Goal: Information Seeking & Learning: Learn about a topic

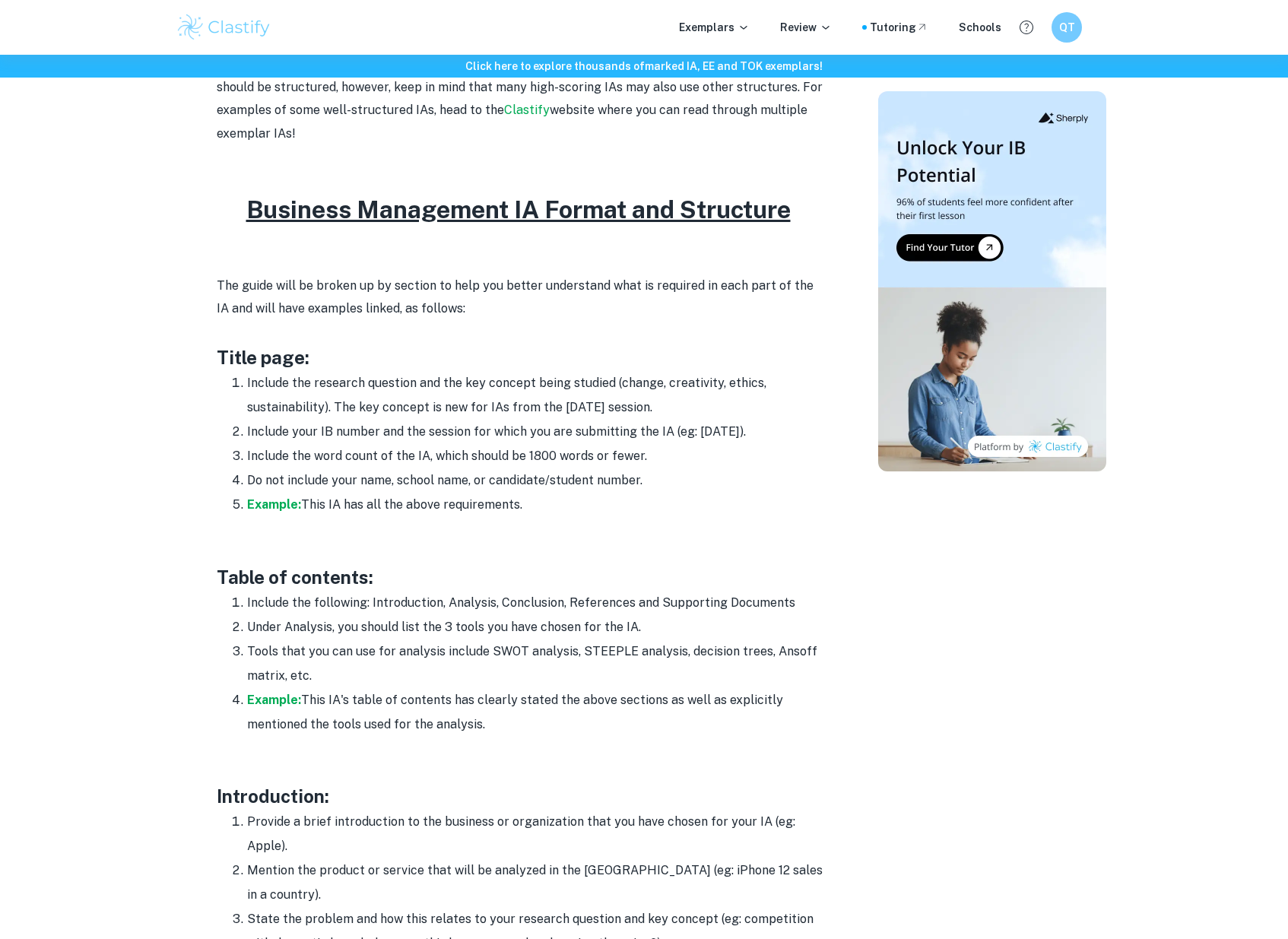
scroll to position [661, 0]
drag, startPoint x: 209, startPoint y: 205, endPoint x: 259, endPoint y: 209, distance: 50.2
click at [235, 212] on h2 "Business Management IA Format and Structure" at bounding box center [521, 209] width 609 height 37
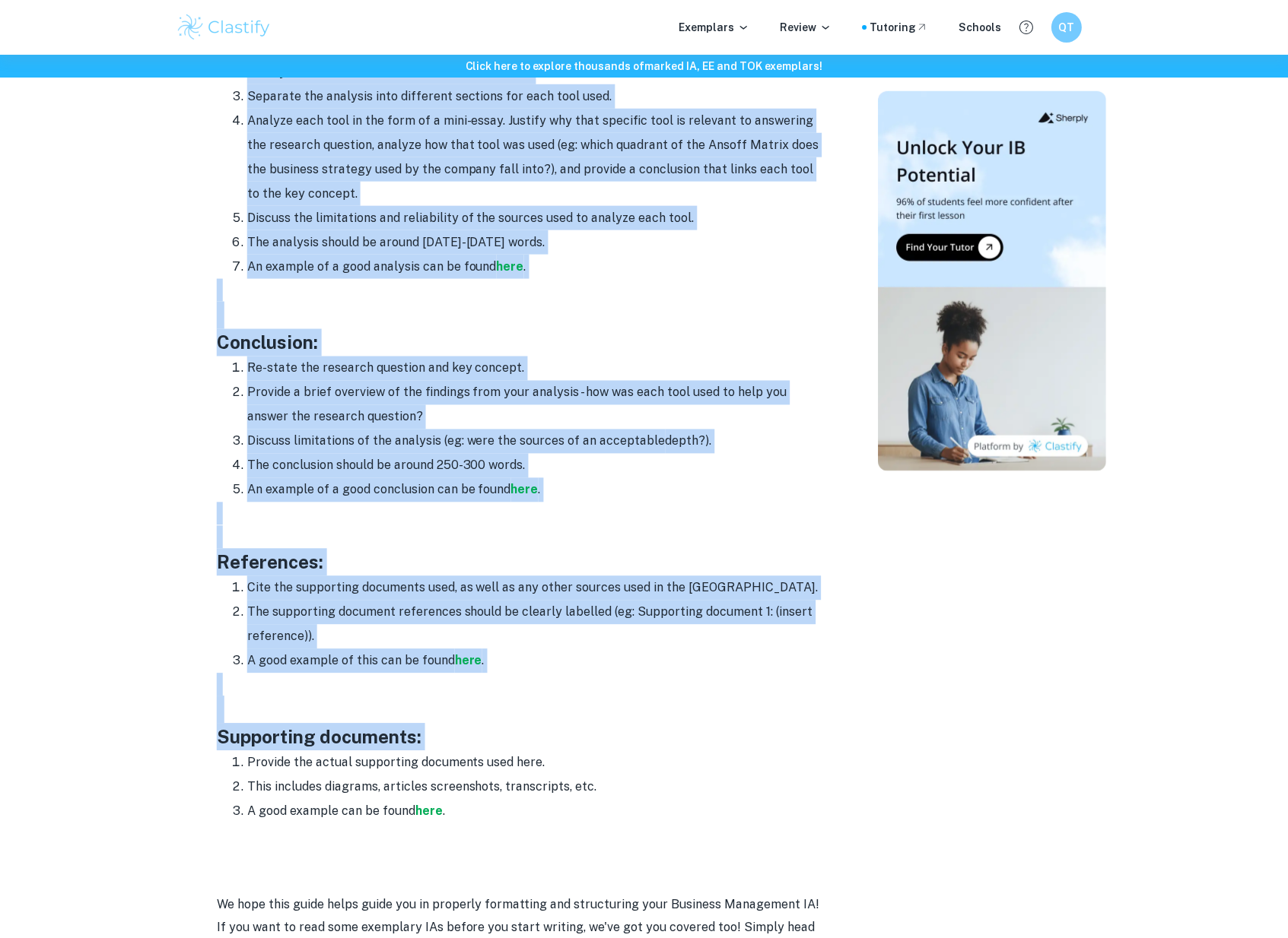
scroll to position [2009, 0]
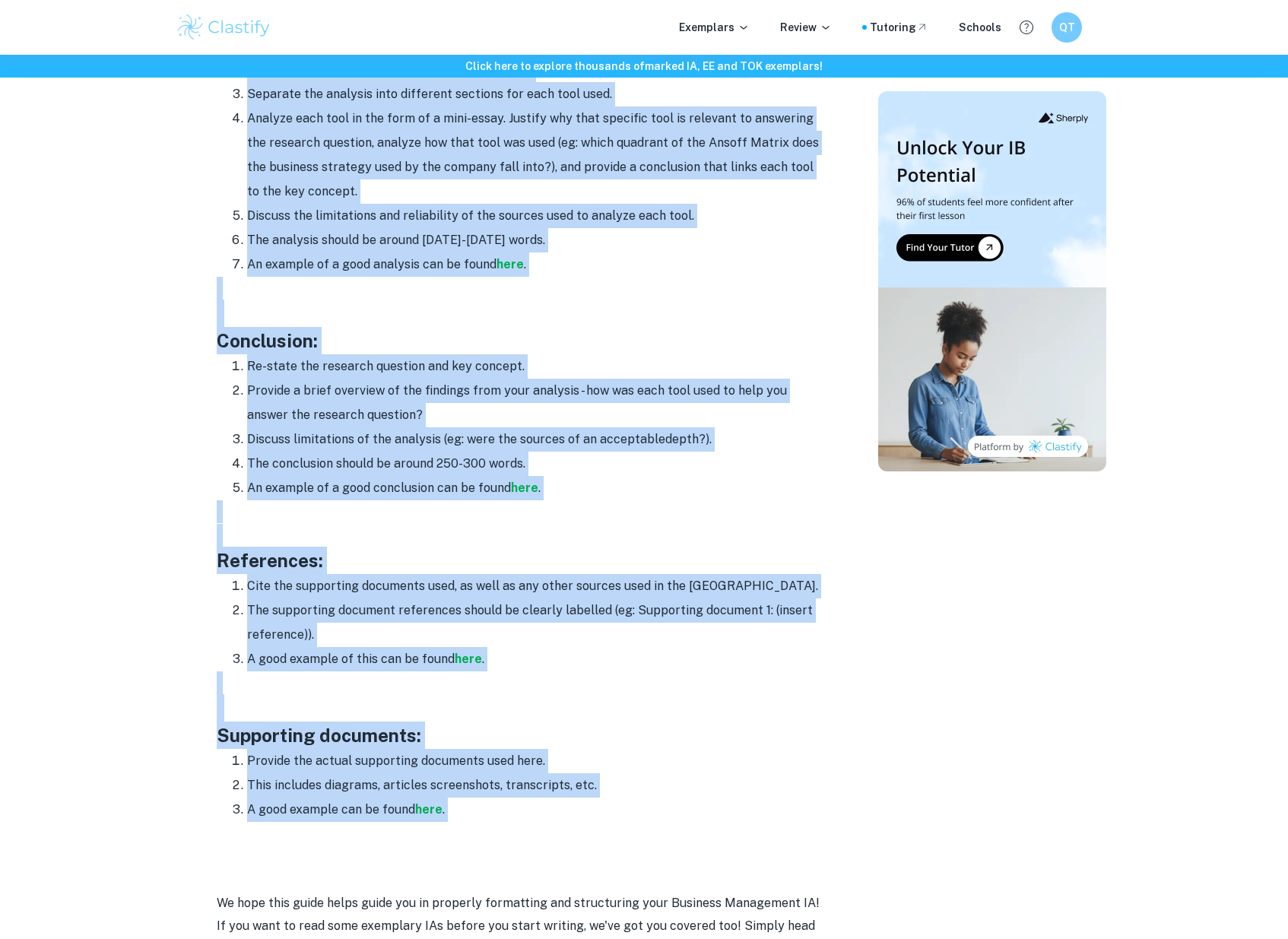
drag, startPoint x: 235, startPoint y: 212, endPoint x: 783, endPoint y: 783, distance: 791.4
copy div "Loremips Dolorsitam CO Adipis eli Seddoeius Tem incid utla et dolore ma al enim…"
click at [232, 36] on img at bounding box center [224, 27] width 96 height 30
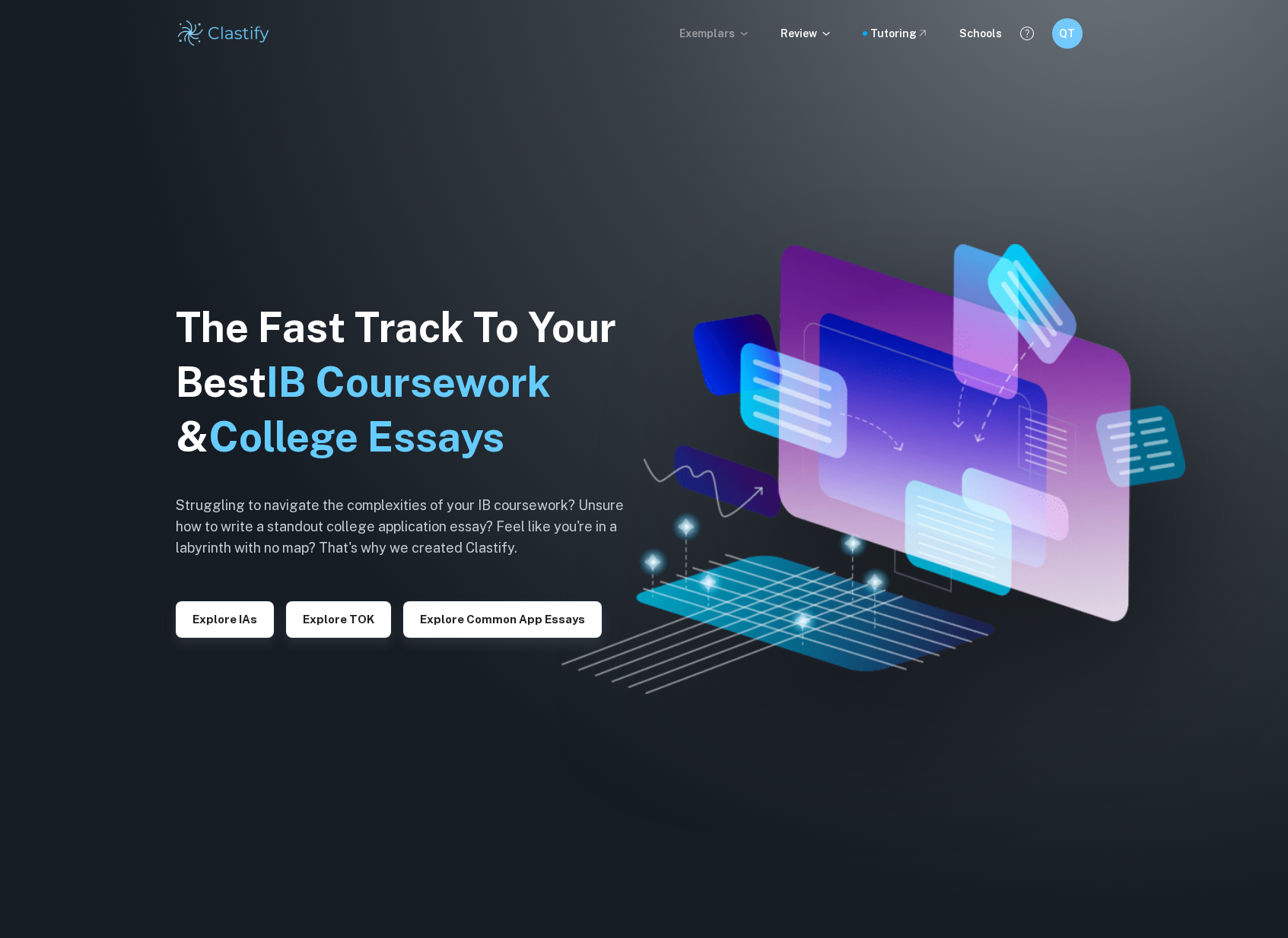
click at [732, 41] on p "Exemplars" at bounding box center [714, 34] width 71 height 17
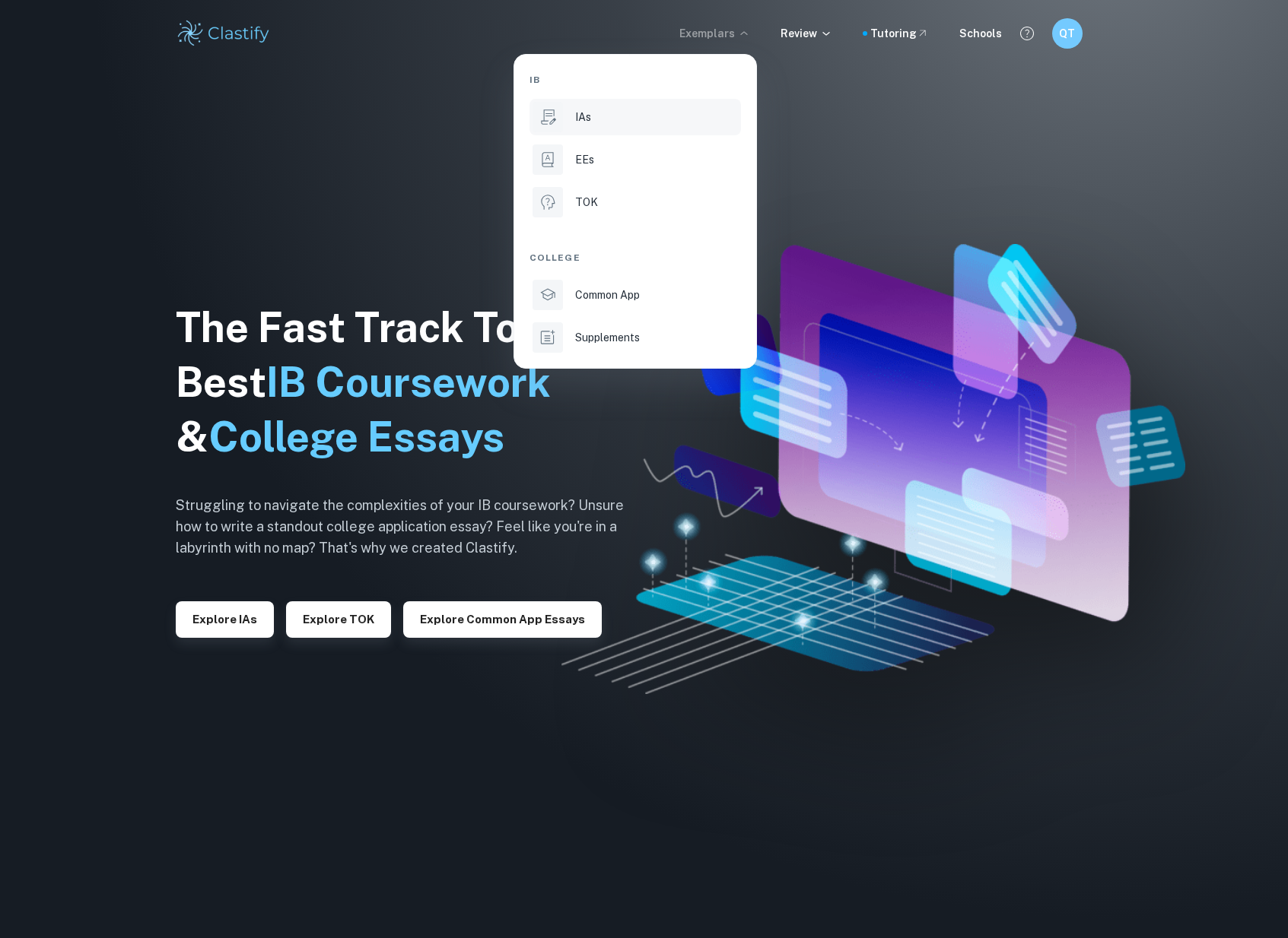
click at [618, 121] on div "IAs" at bounding box center [656, 117] width 163 height 17
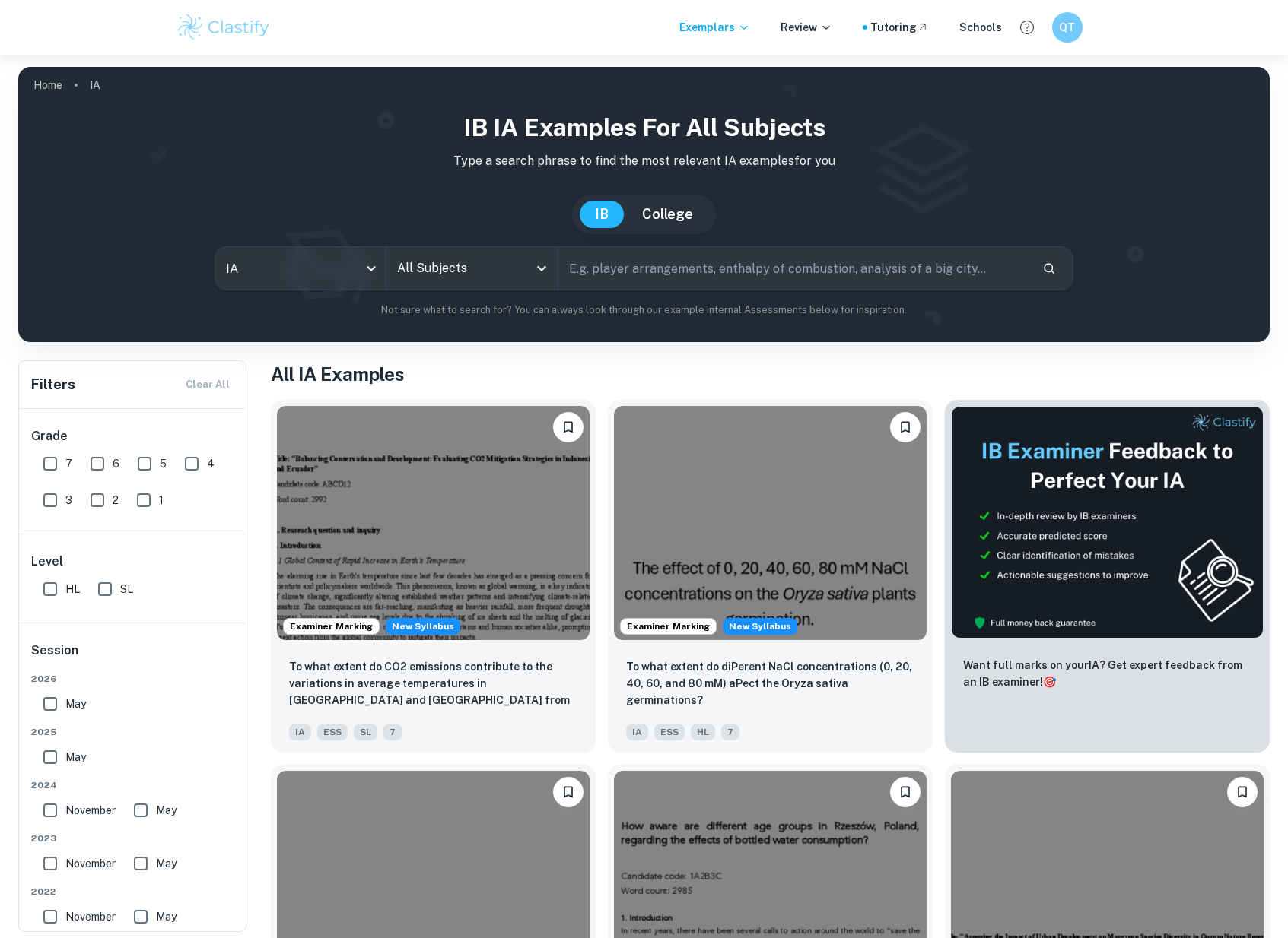
click at [480, 272] on input "All Subjects" at bounding box center [460, 268] width 134 height 29
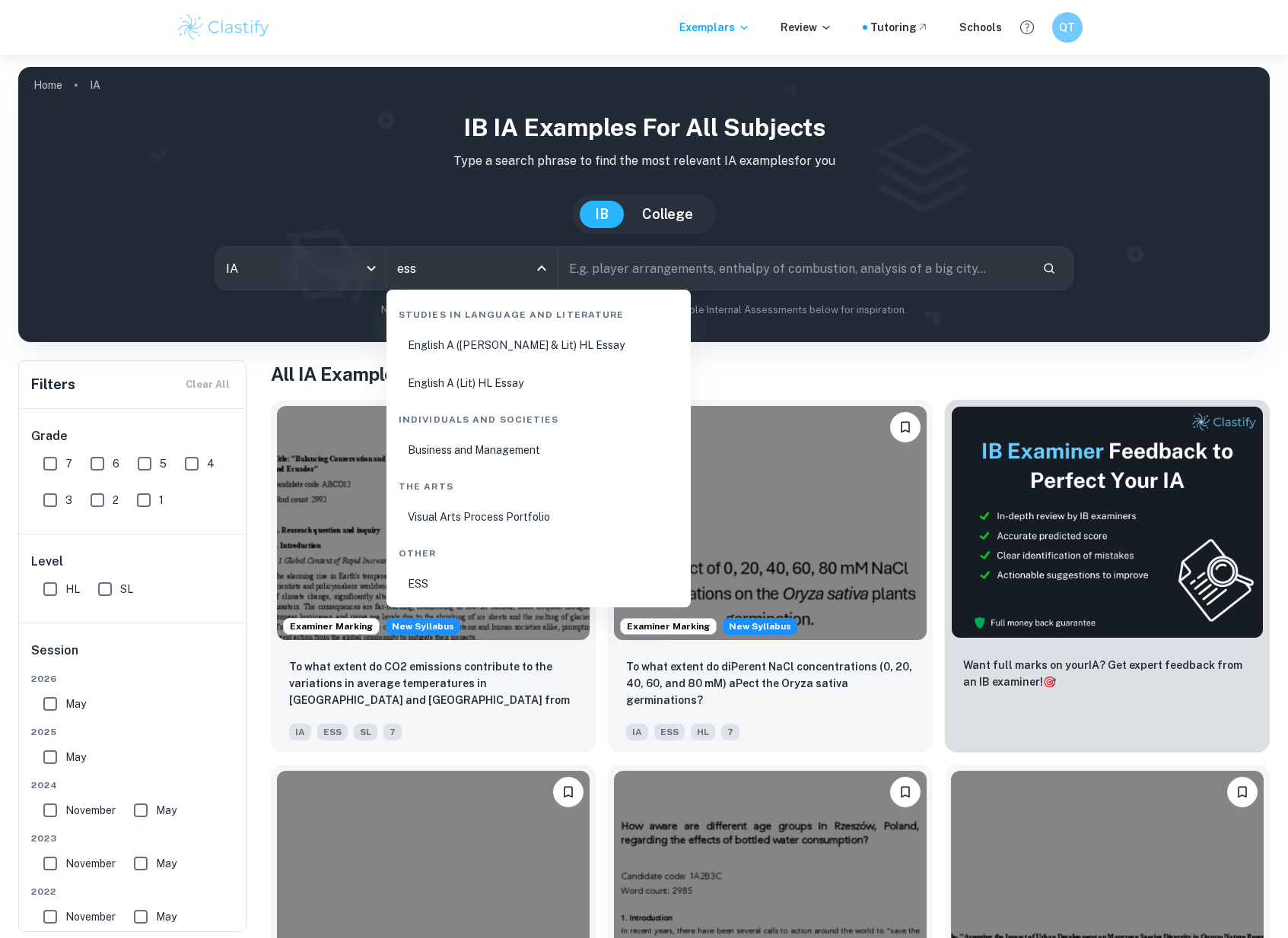
click at [488, 577] on li "ESS" at bounding box center [538, 584] width 292 height 35
type input "ESS"
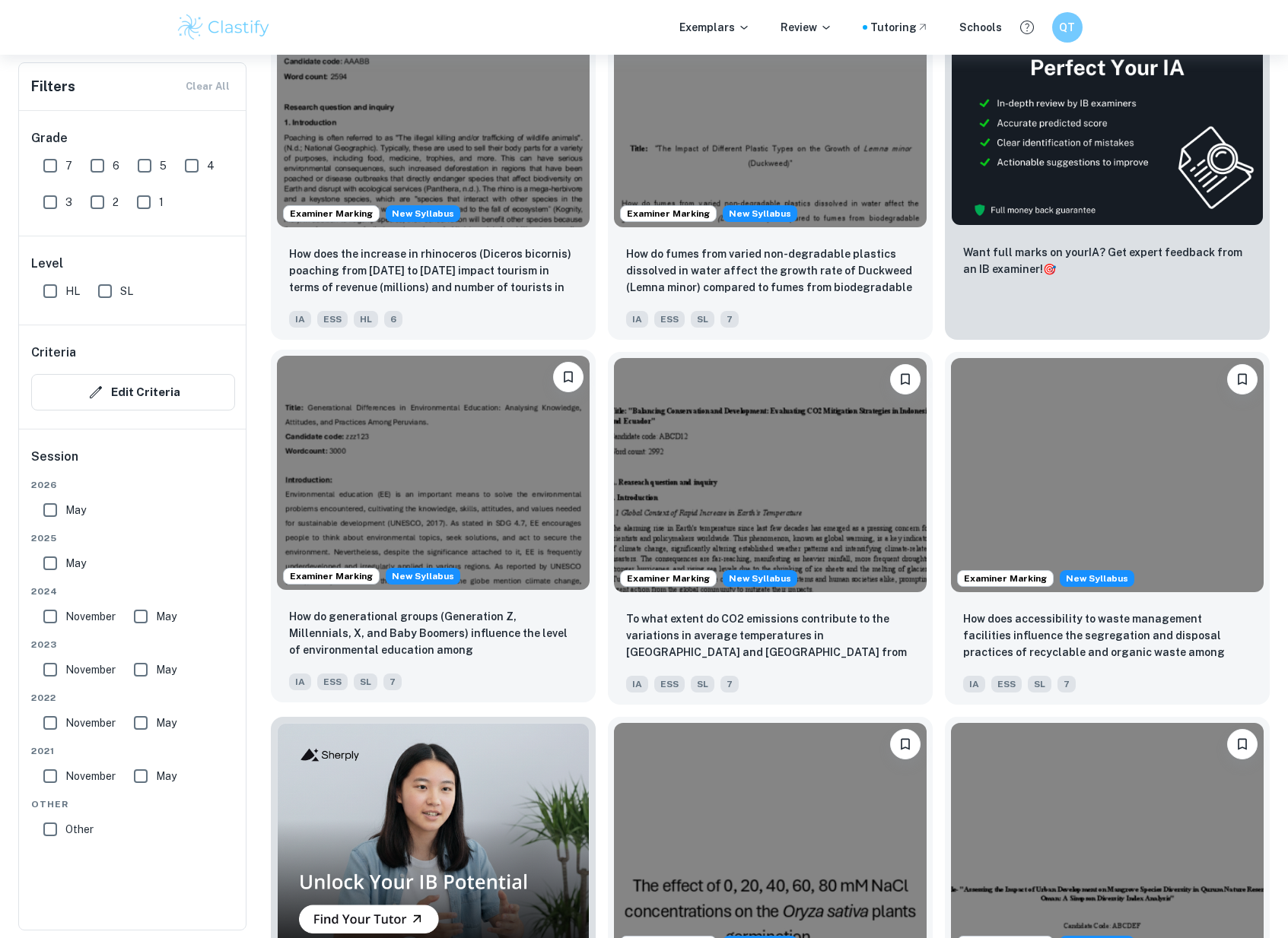
scroll to position [582, 0]
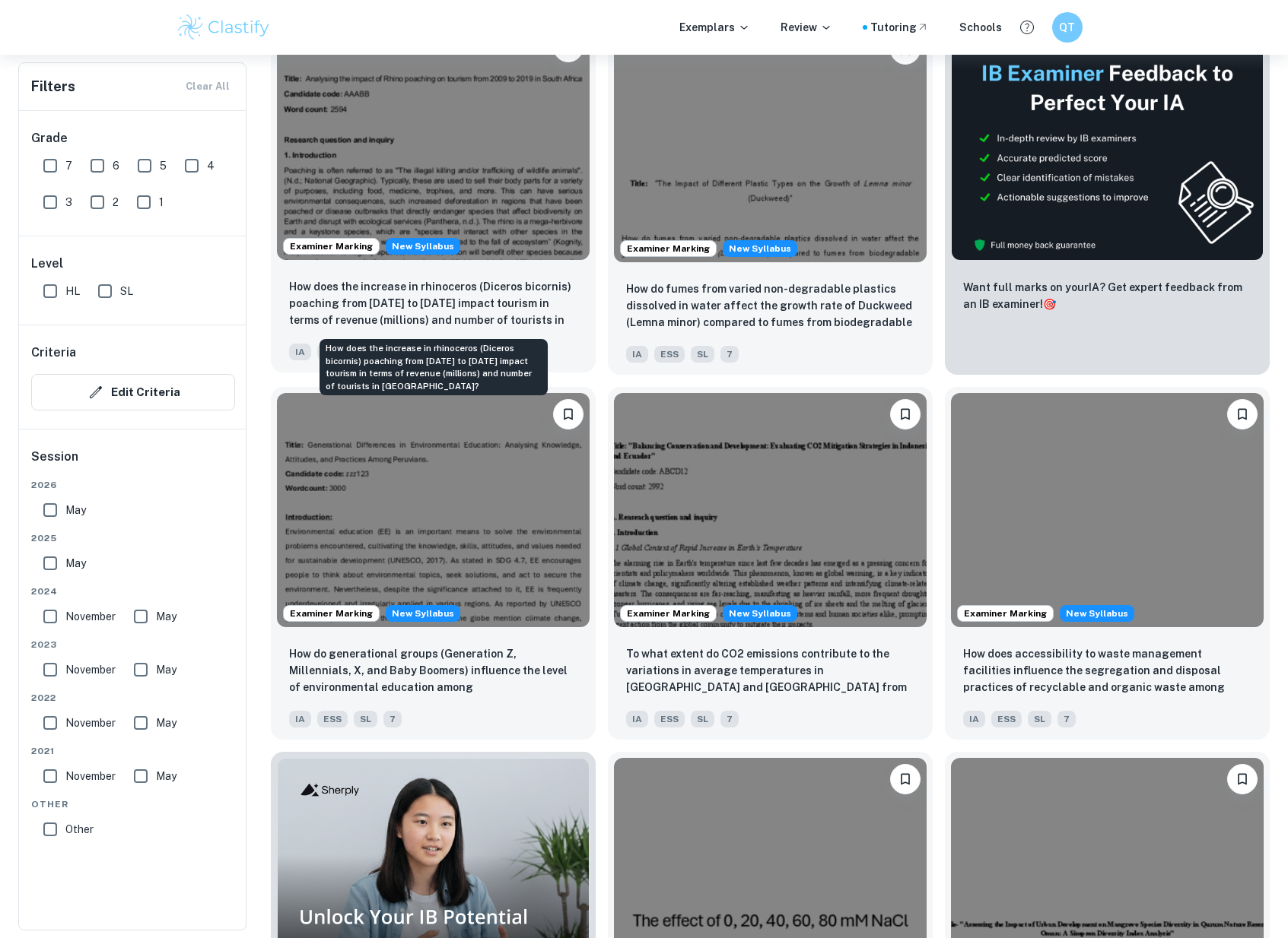
click at [522, 312] on p "How does the increase in rhinoceros (Diceros bicornis) poaching from [DATE] to …" at bounding box center [433, 304] width 288 height 52
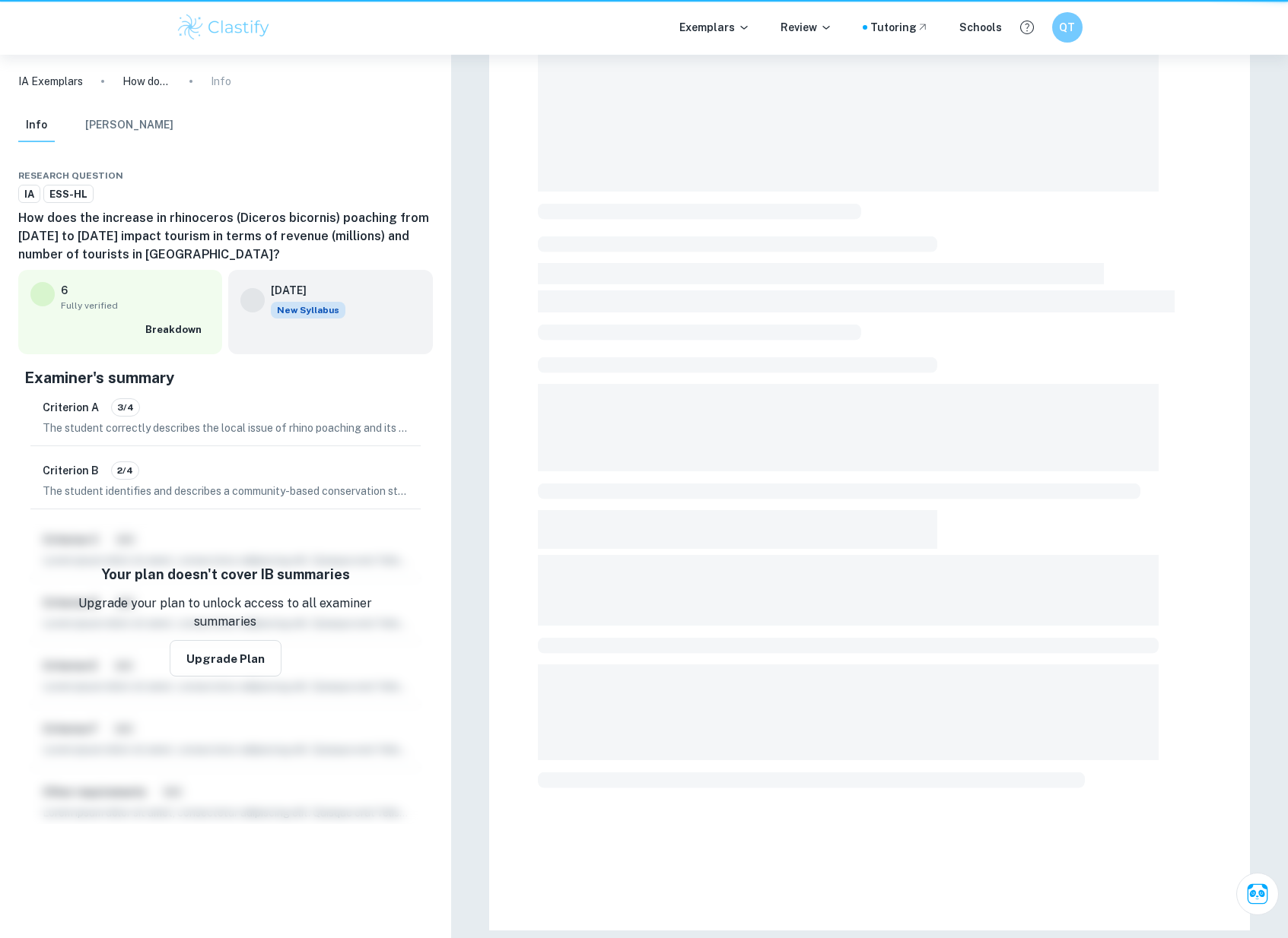
click at [522, 312] on div at bounding box center [869, 392] width 761 height 1076
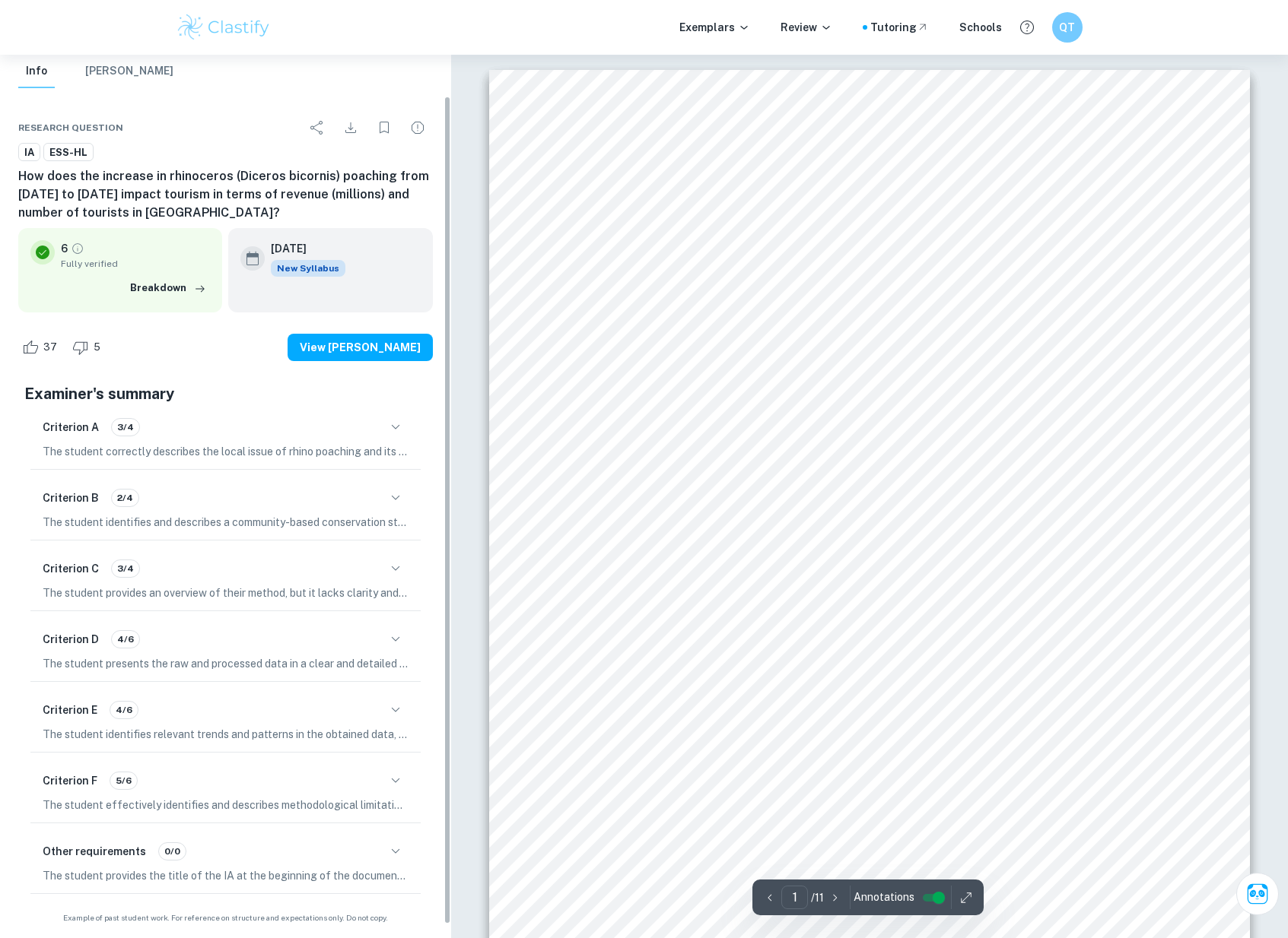
scroll to position [59, 0]
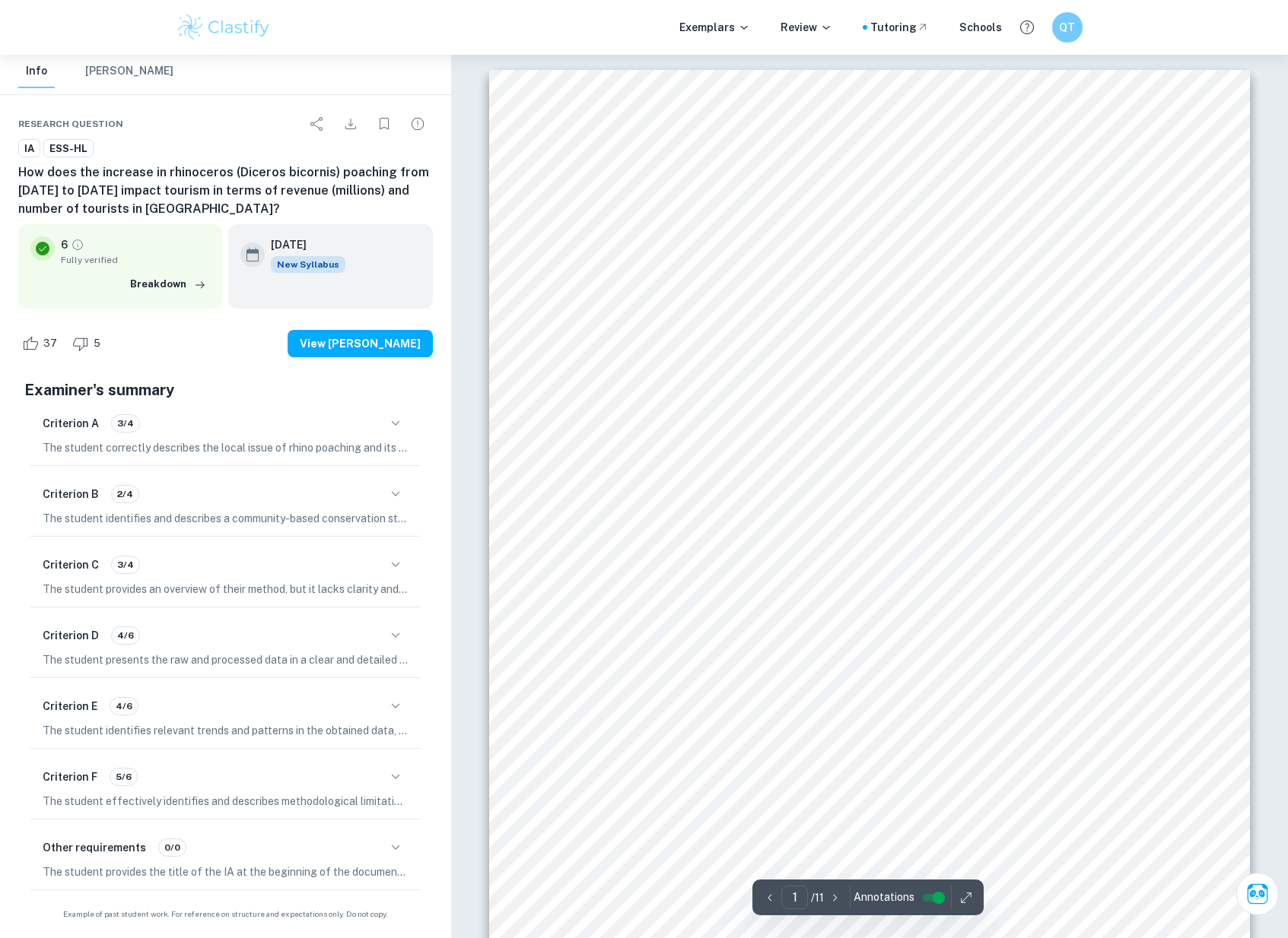
click at [390, 863] on p "The student provides the title of the IA at the beginning of the document, fulf…" at bounding box center [225, 872] width 366 height 17
click at [398, 847] on icon "button" at bounding box center [395, 847] width 18 height 18
click at [393, 758] on div "Criterion F 5/6 The student effectively identifies and describes methodological…" at bounding box center [225, 787] width 390 height 64
click at [392, 759] on div "Criterion F 5/6 The student effectively identifies and describes methodological…" at bounding box center [225, 787] width 390 height 64
click at [391, 775] on icon "button" at bounding box center [395, 776] width 18 height 18
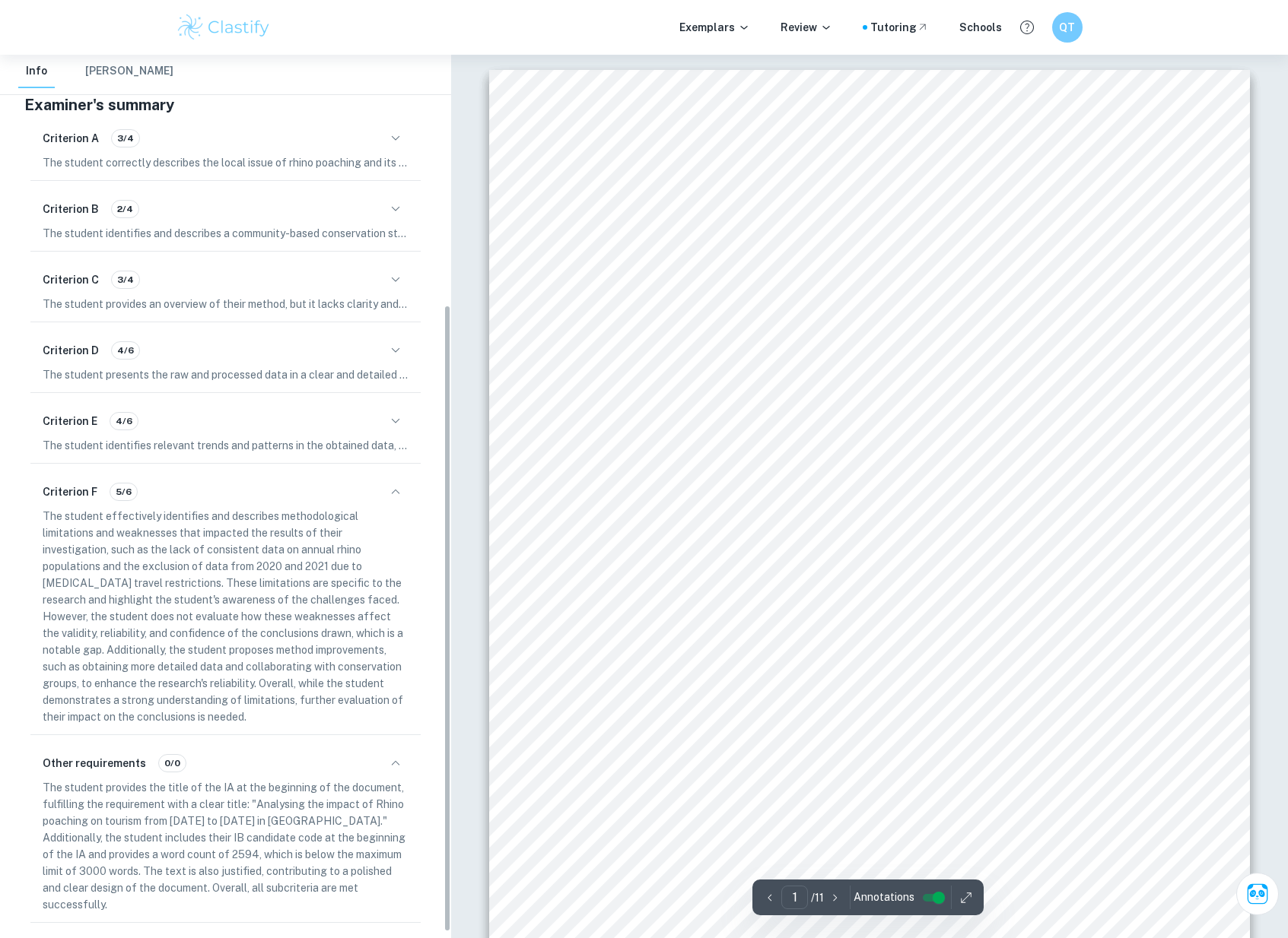
scroll to position [351, 0]
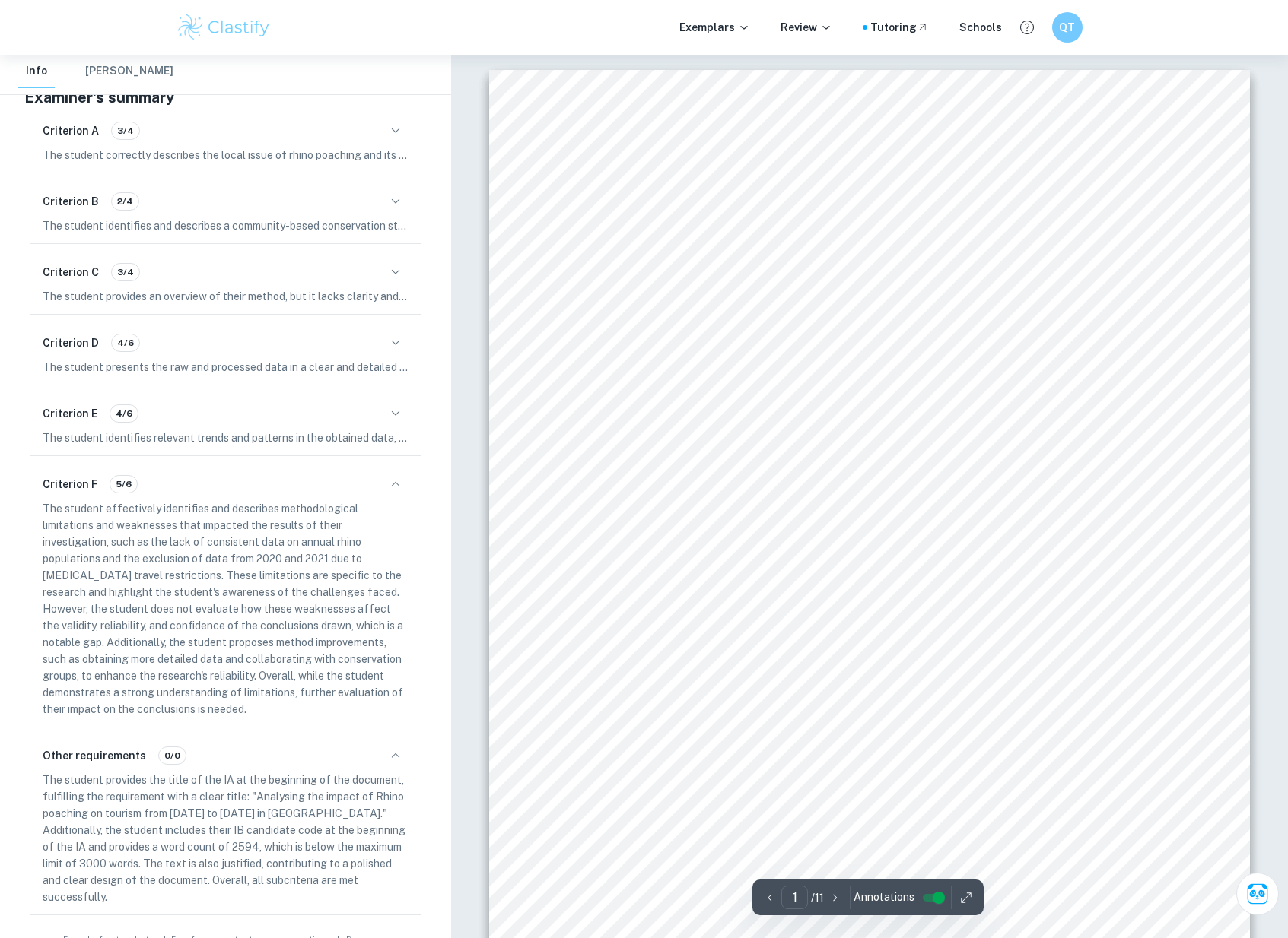
click at [396, 418] on icon "button" at bounding box center [395, 413] width 18 height 18
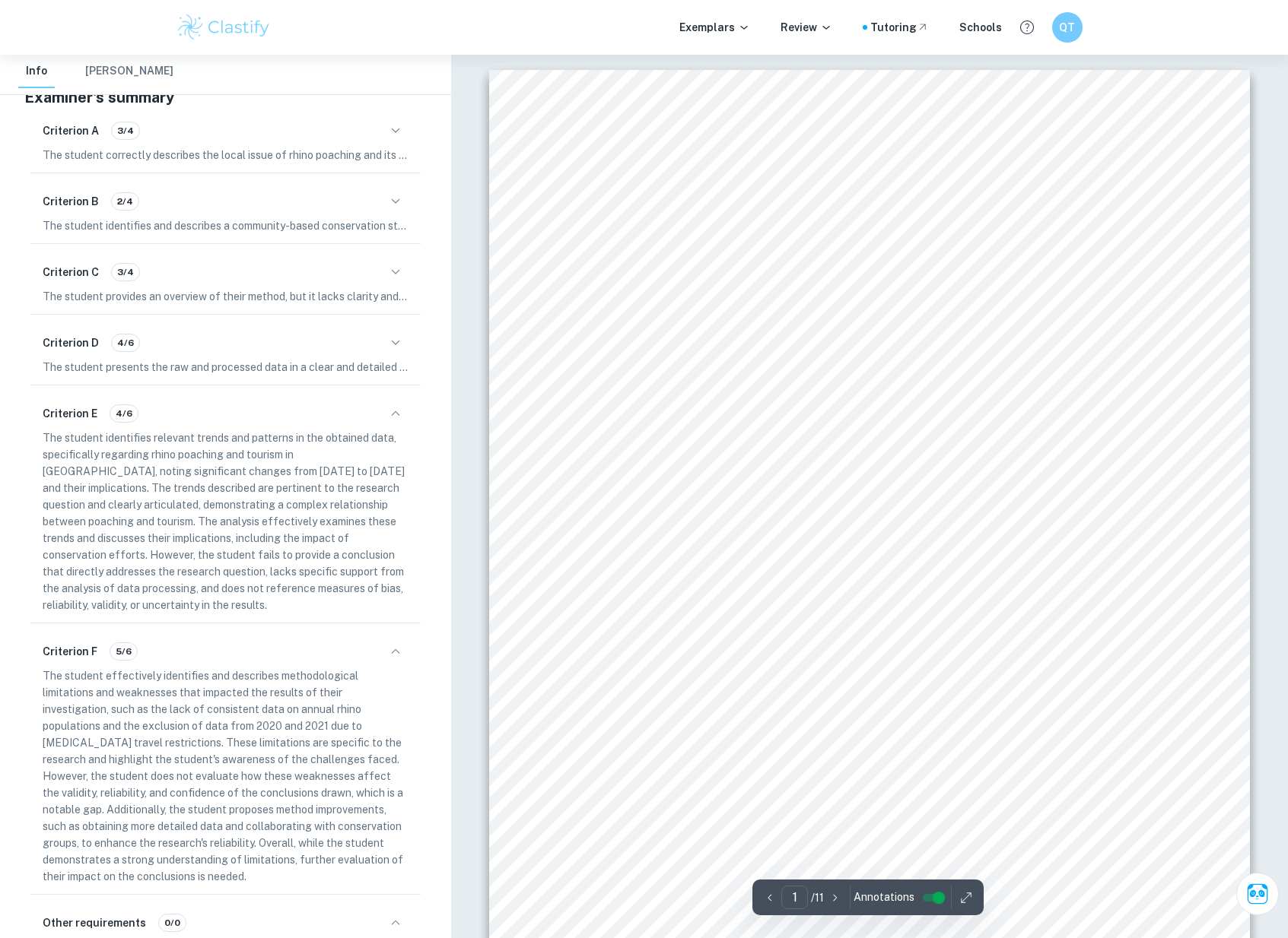
click at [396, 339] on icon "button" at bounding box center [395, 342] width 18 height 18
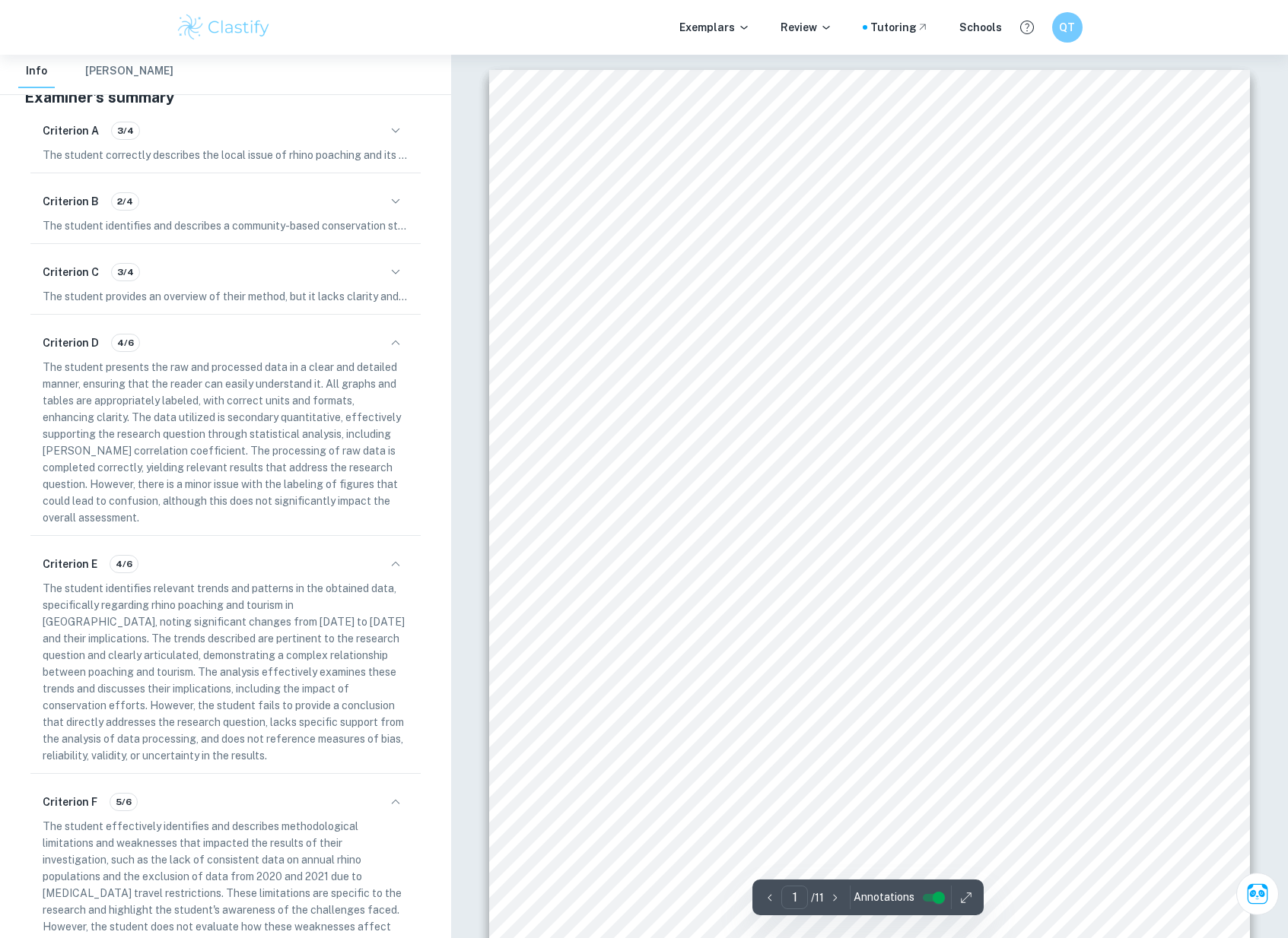
click at [394, 275] on icon "button" at bounding box center [395, 271] width 18 height 18
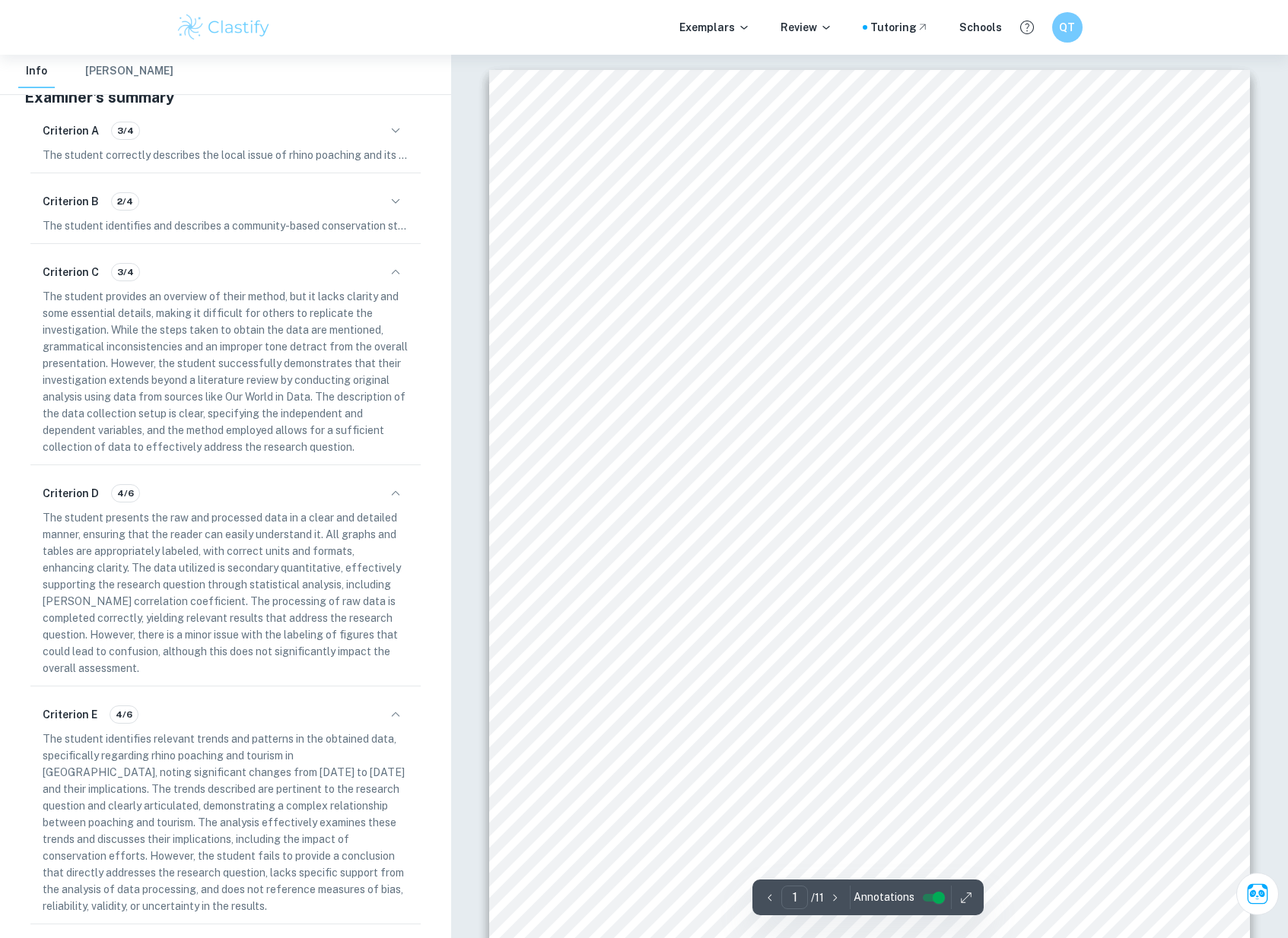
click at [404, 224] on p "The student identifies and describes a community-based conservation strategy ai…" at bounding box center [225, 226] width 366 height 17
click at [404, 220] on p "The student identifies and describes a community-based conservation strategy ai…" at bounding box center [225, 226] width 366 height 17
click at [400, 200] on icon "button" at bounding box center [395, 201] width 18 height 18
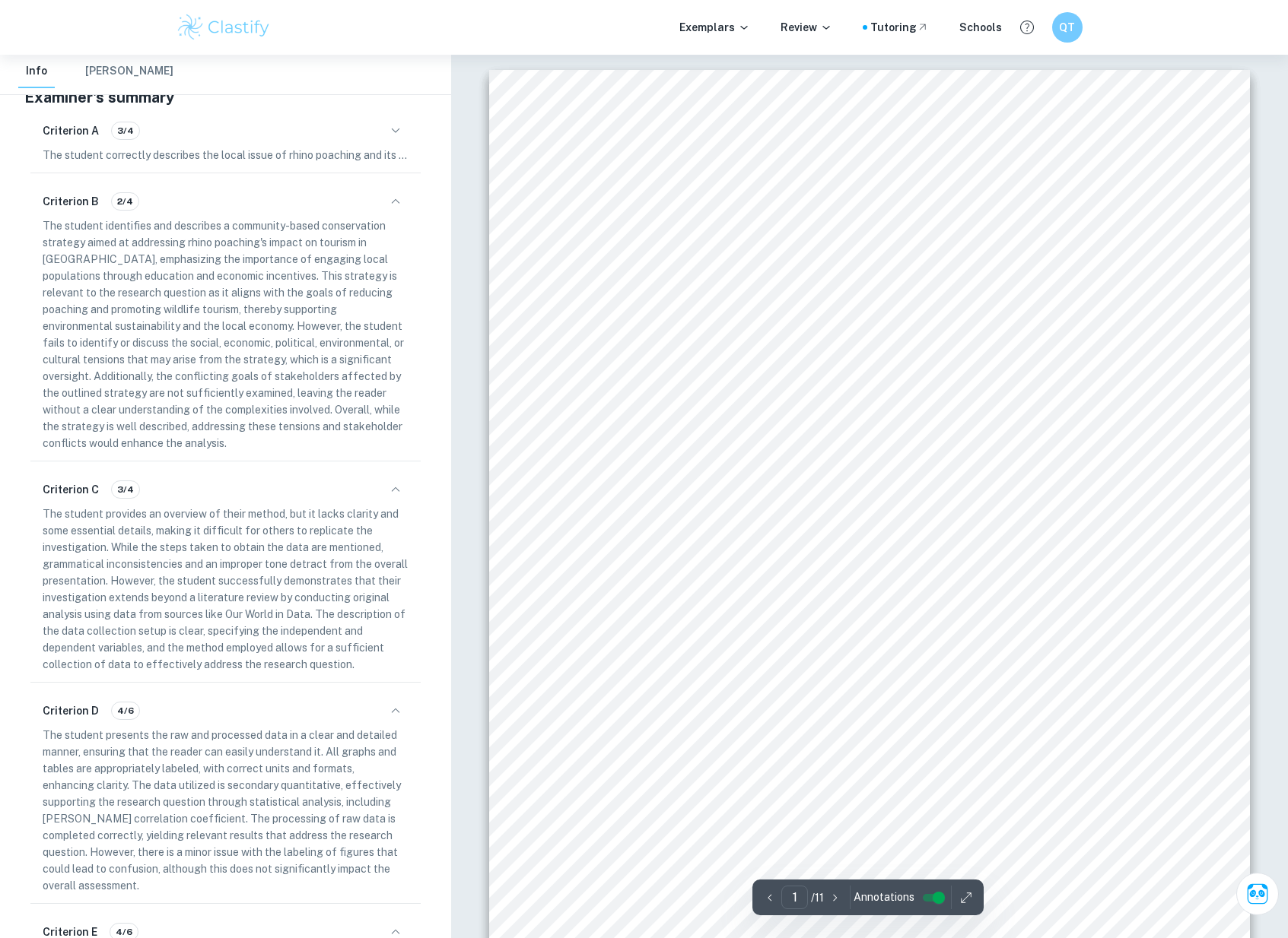
click at [405, 134] on button "button" at bounding box center [395, 130] width 26 height 26
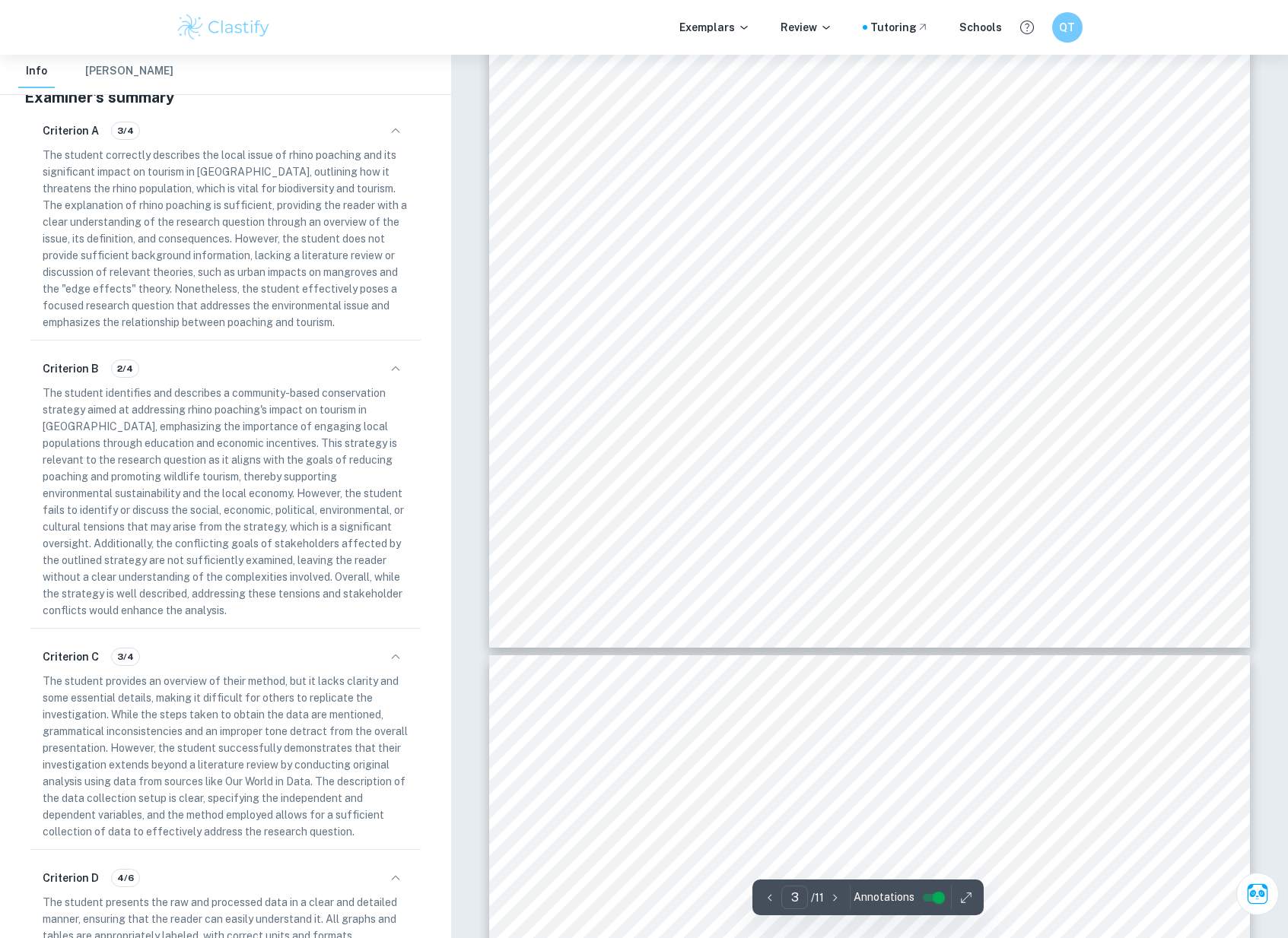
scroll to position [3025, 0]
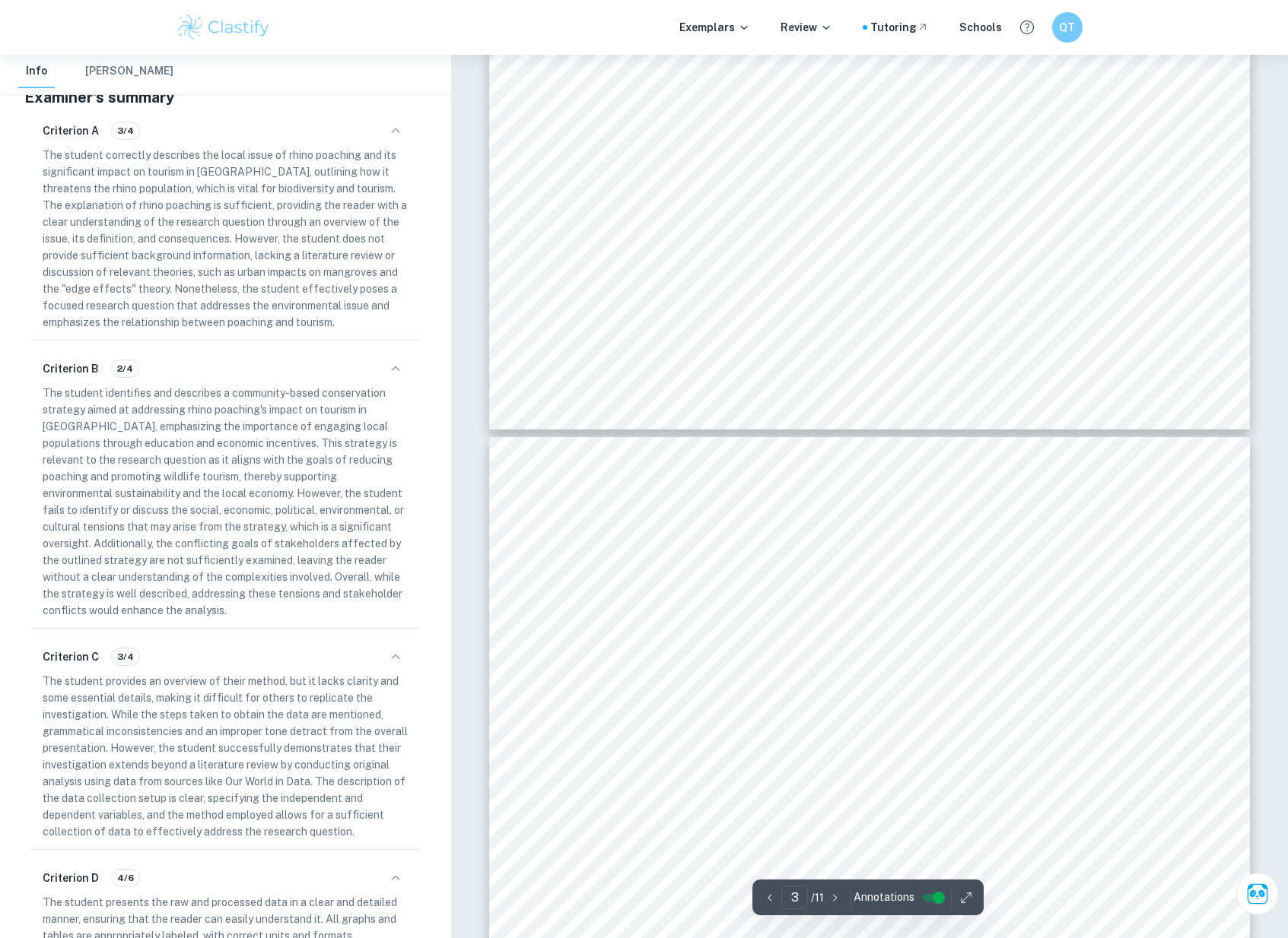
type input "4"
